Goal: Check status: Check status

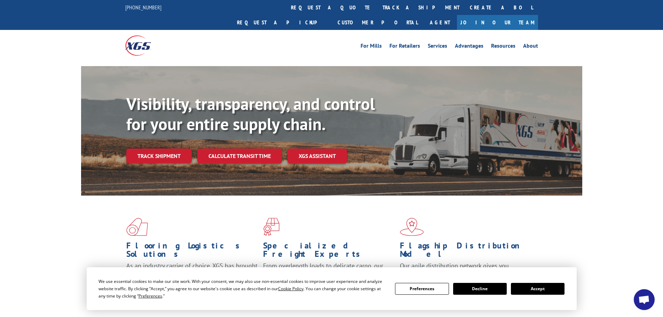
click at [538, 290] on button "Accept" at bounding box center [538, 289] width 54 height 12
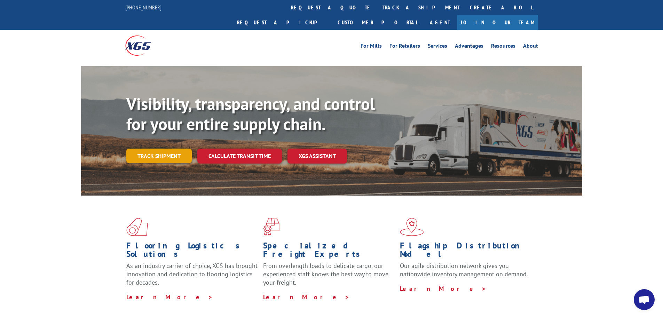
click at [153, 149] on link "Track shipment" at bounding box center [158, 156] width 65 height 15
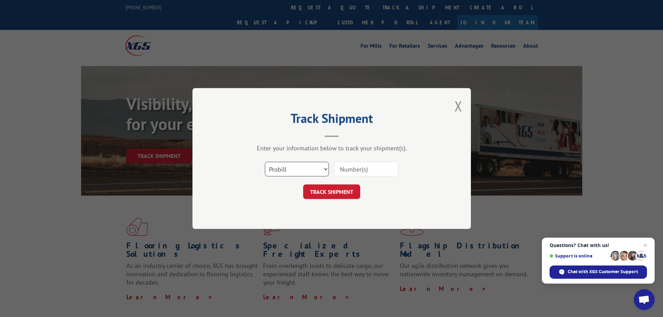
click at [281, 173] on select "Select category... Probill BOL PO" at bounding box center [297, 169] width 64 height 15
select select "bol"
click at [265, 162] on select "Select category... Probill BOL PO" at bounding box center [297, 169] width 64 height 15
click at [340, 167] on input at bounding box center [366, 169] width 64 height 15
paste input "7055087"
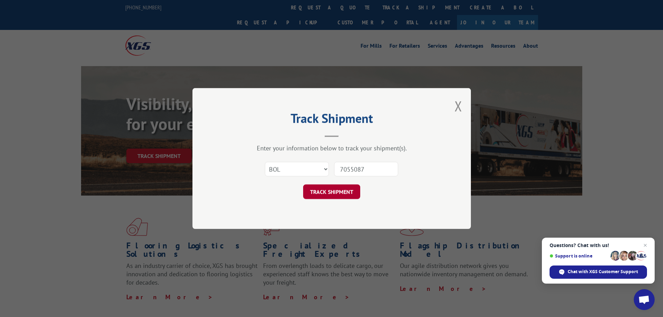
type input "7055087"
click at [340, 189] on button "TRACK SHIPMENT" at bounding box center [331, 191] width 57 height 15
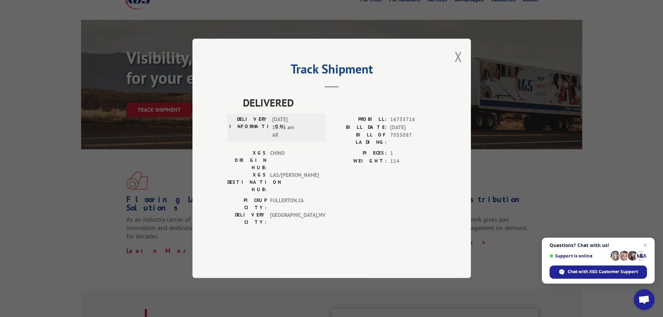
scroll to position [70, 0]
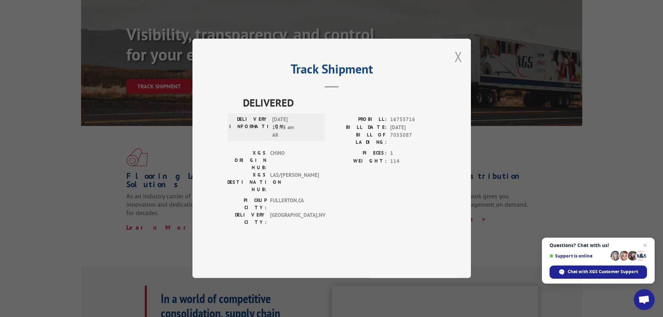
click at [459, 66] on button "Close modal" at bounding box center [458, 56] width 8 height 18
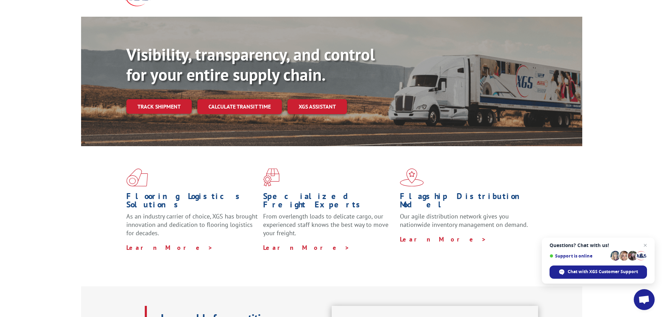
scroll to position [0, 0]
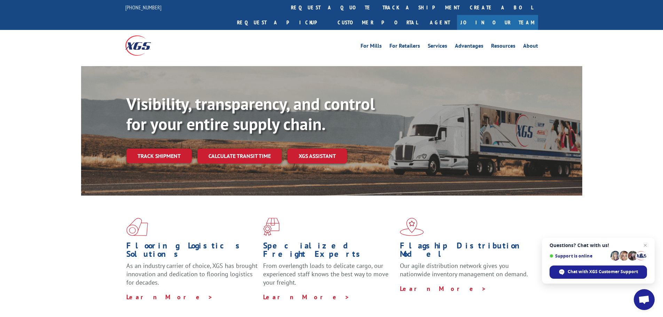
drag, startPoint x: 156, startPoint y: 140, endPoint x: 164, endPoint y: 143, distance: 8.8
click at [156, 149] on link "Track shipment" at bounding box center [158, 156] width 65 height 15
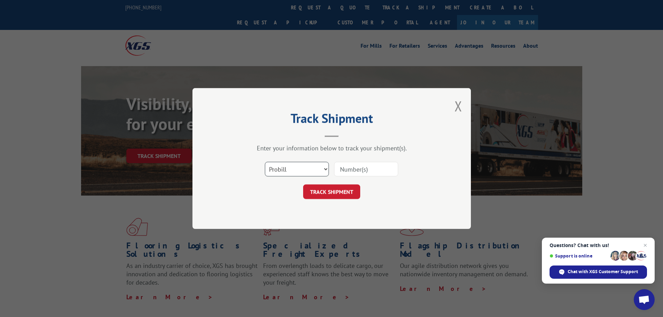
click at [292, 167] on select "Select category... Probill BOL PO" at bounding box center [297, 169] width 64 height 15
select select "bol"
click at [265, 162] on select "Select category... Probill BOL PO" at bounding box center [297, 169] width 64 height 15
click at [350, 166] on input at bounding box center [366, 169] width 64 height 15
paste input "7058045"
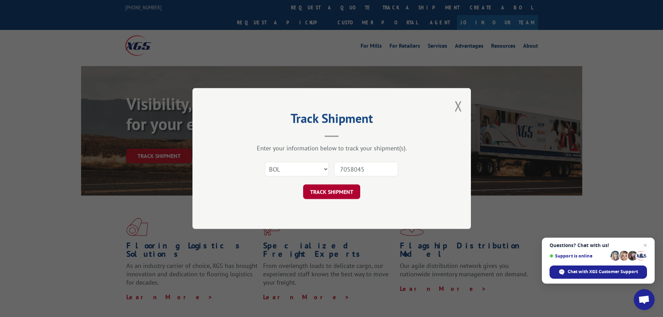
type input "7058045"
click at [336, 192] on button "TRACK SHIPMENT" at bounding box center [331, 191] width 57 height 15
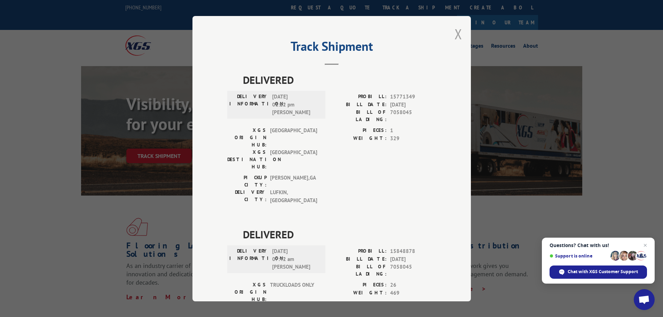
click at [456, 34] on button "Close modal" at bounding box center [458, 34] width 8 height 18
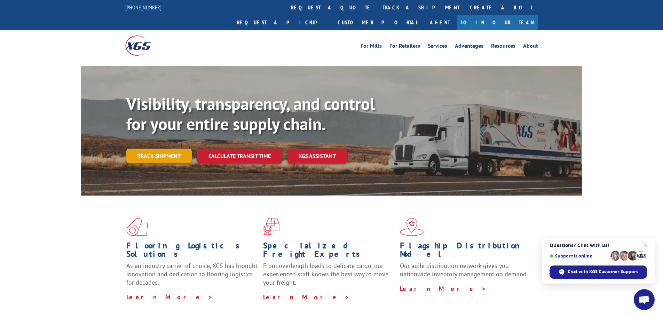
click at [151, 149] on link "Track shipment" at bounding box center [158, 156] width 65 height 15
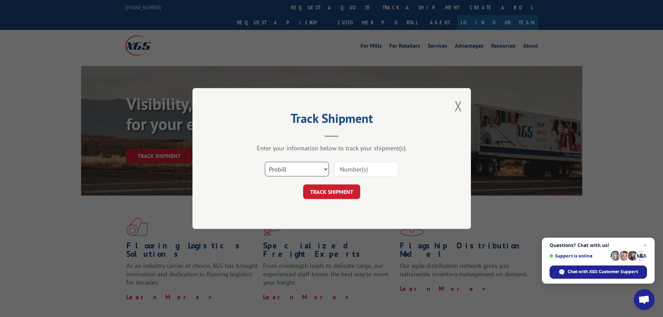
click at [295, 170] on select "Select category... Probill BOL PO" at bounding box center [297, 169] width 64 height 15
select select "bol"
click at [265, 162] on select "Select category... Probill BOL PO" at bounding box center [297, 169] width 64 height 15
click at [341, 171] on input at bounding box center [366, 169] width 64 height 15
paste input "5530810"
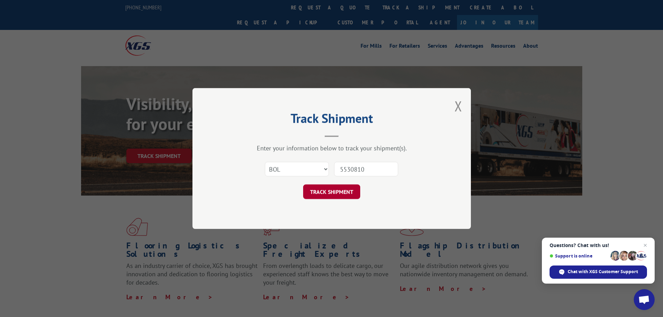
type input "5530810"
click at [333, 187] on button "TRACK SHIPMENT" at bounding box center [331, 191] width 57 height 15
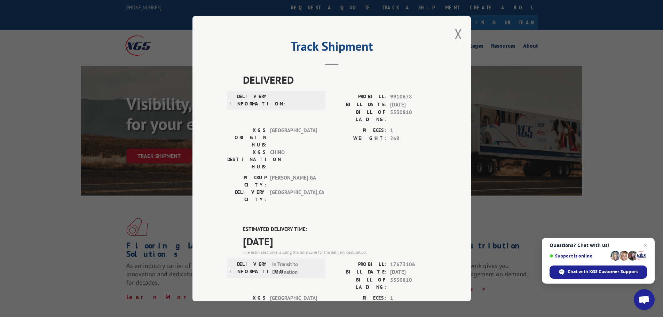
click at [460, 34] on div "Track Shipment DELIVERED DELIVERY INFORMATION: PROBILL: 9910678 BILL DATE: 05/1…" at bounding box center [331, 158] width 278 height 285
click at [455, 35] on button "Close modal" at bounding box center [458, 34] width 8 height 18
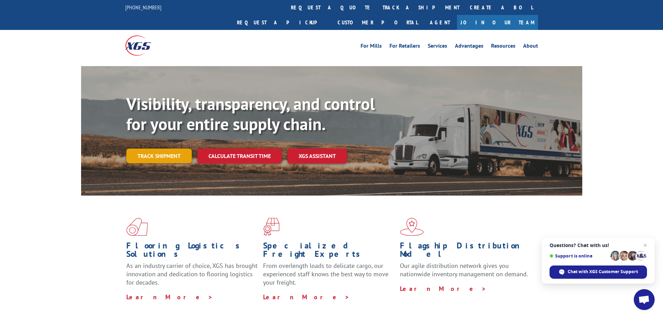
click at [147, 149] on link "Track shipment" at bounding box center [158, 156] width 65 height 15
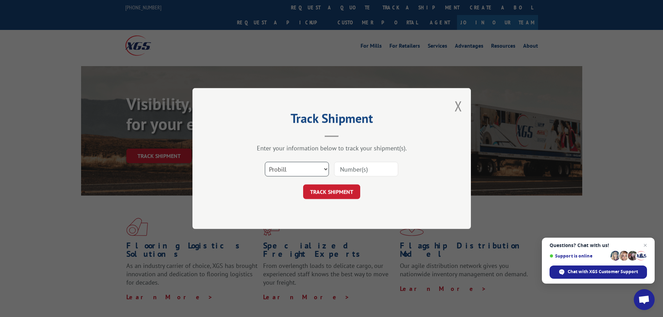
click at [288, 173] on select "Select category... Probill BOL PO" at bounding box center [297, 169] width 64 height 15
select select "bol"
click at [265, 162] on select "Select category... Probill BOL PO" at bounding box center [297, 169] width 64 height 15
click at [341, 168] on input at bounding box center [366, 169] width 64 height 15
paste input "7067569"
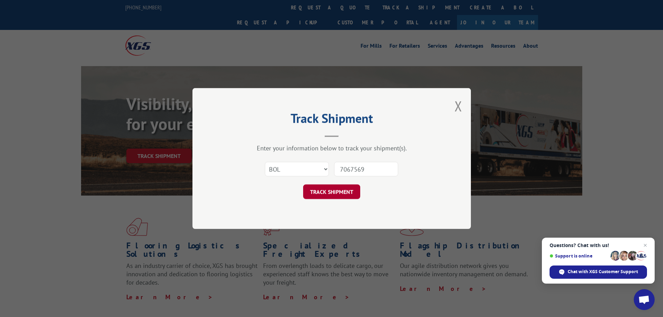
type input "7067569"
click at [334, 187] on button "TRACK SHIPMENT" at bounding box center [331, 191] width 57 height 15
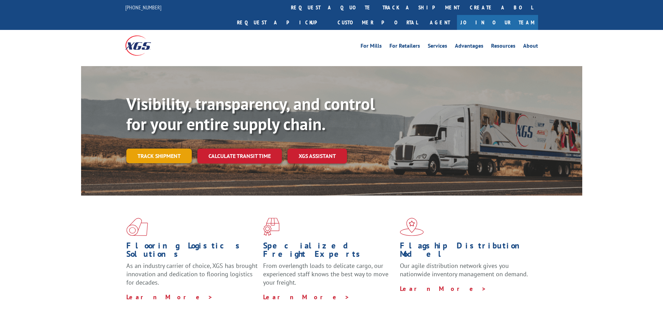
click at [153, 149] on link "Track shipment" at bounding box center [158, 156] width 65 height 15
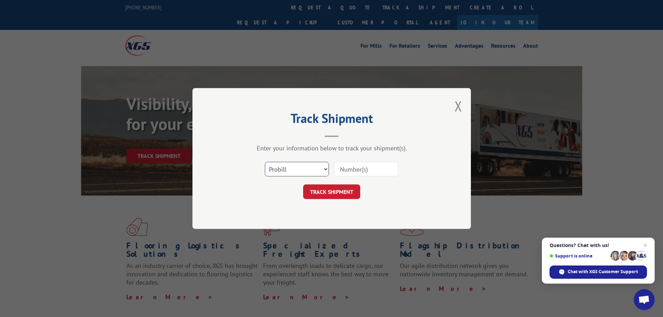
click at [279, 169] on select "Select category... Probill BOL PO" at bounding box center [297, 169] width 64 height 15
select select "bol"
click at [265, 162] on select "Select category... Probill BOL PO" at bounding box center [297, 169] width 64 height 15
click at [342, 169] on input at bounding box center [366, 169] width 64 height 15
paste input "475033"
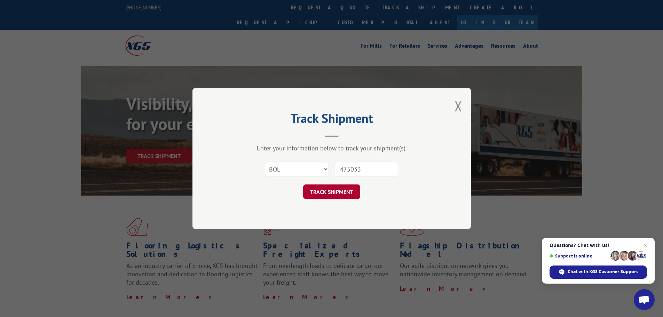
type input "475033"
click at [331, 193] on button "TRACK SHIPMENT" at bounding box center [331, 191] width 57 height 15
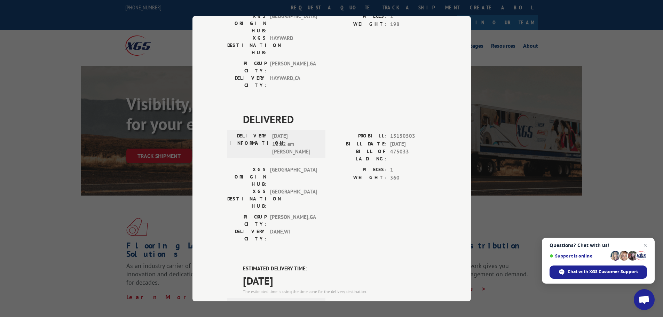
scroll to position [369, 0]
